Goal: Task Accomplishment & Management: Complete application form

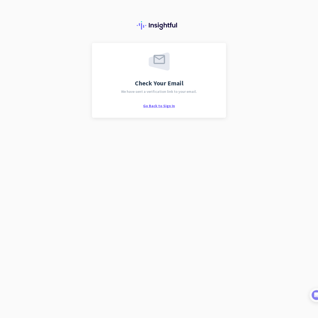
click at [159, 106] on span "Go Back to Sign In" at bounding box center [159, 105] width 32 height 5
click at [292, 17] on div at bounding box center [159, 21] width 318 height 43
click at [156, 105] on span "Go Back to Sign In" at bounding box center [159, 105] width 32 height 5
